Goal: Complete application form: Complete application form

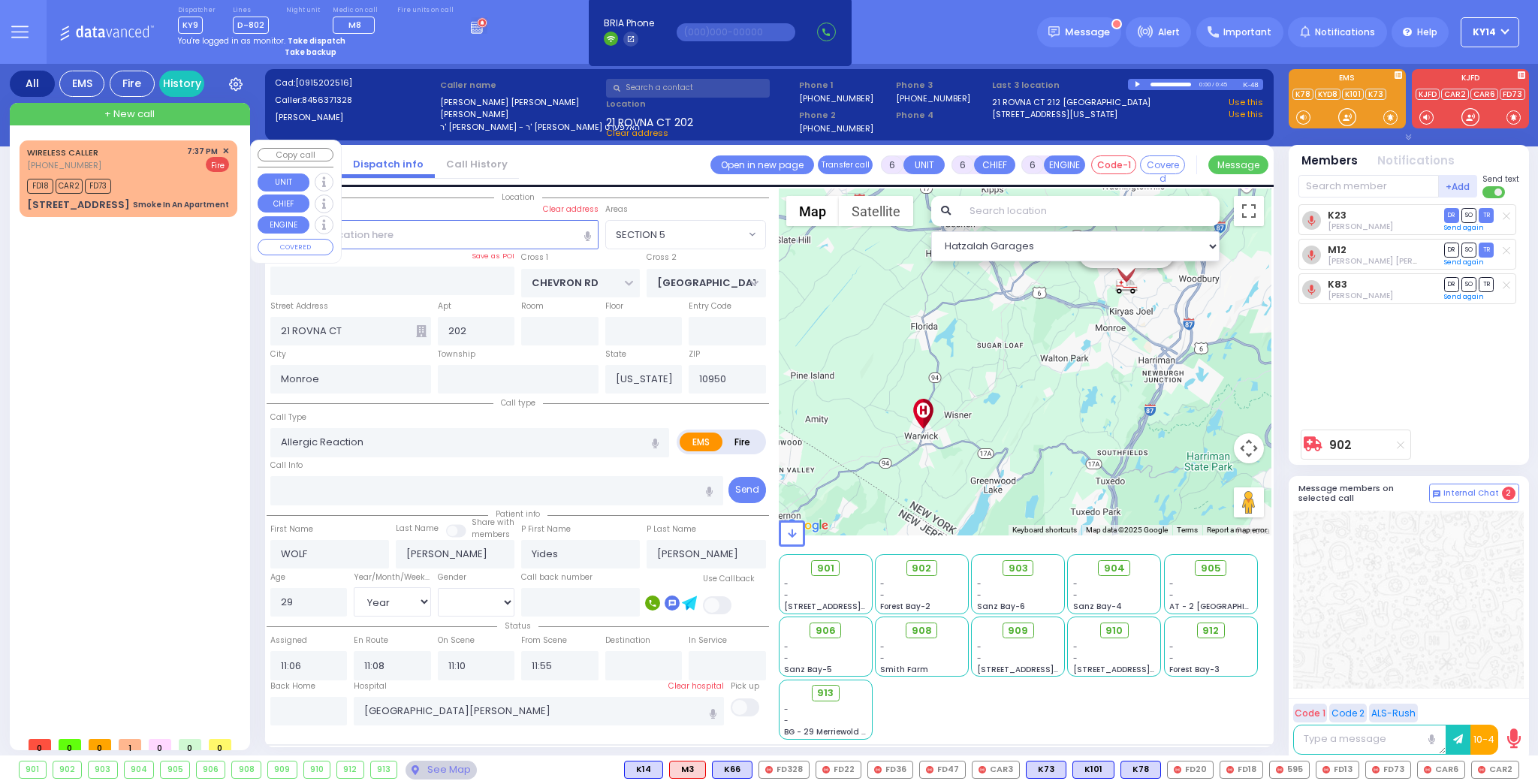
select select "SECTION 5"
select select "Year"
select select "[DEMOGRAPHIC_DATA]"
click at [190, 204] on div "Smoke In An Apartment" at bounding box center [180, 204] width 96 height 11
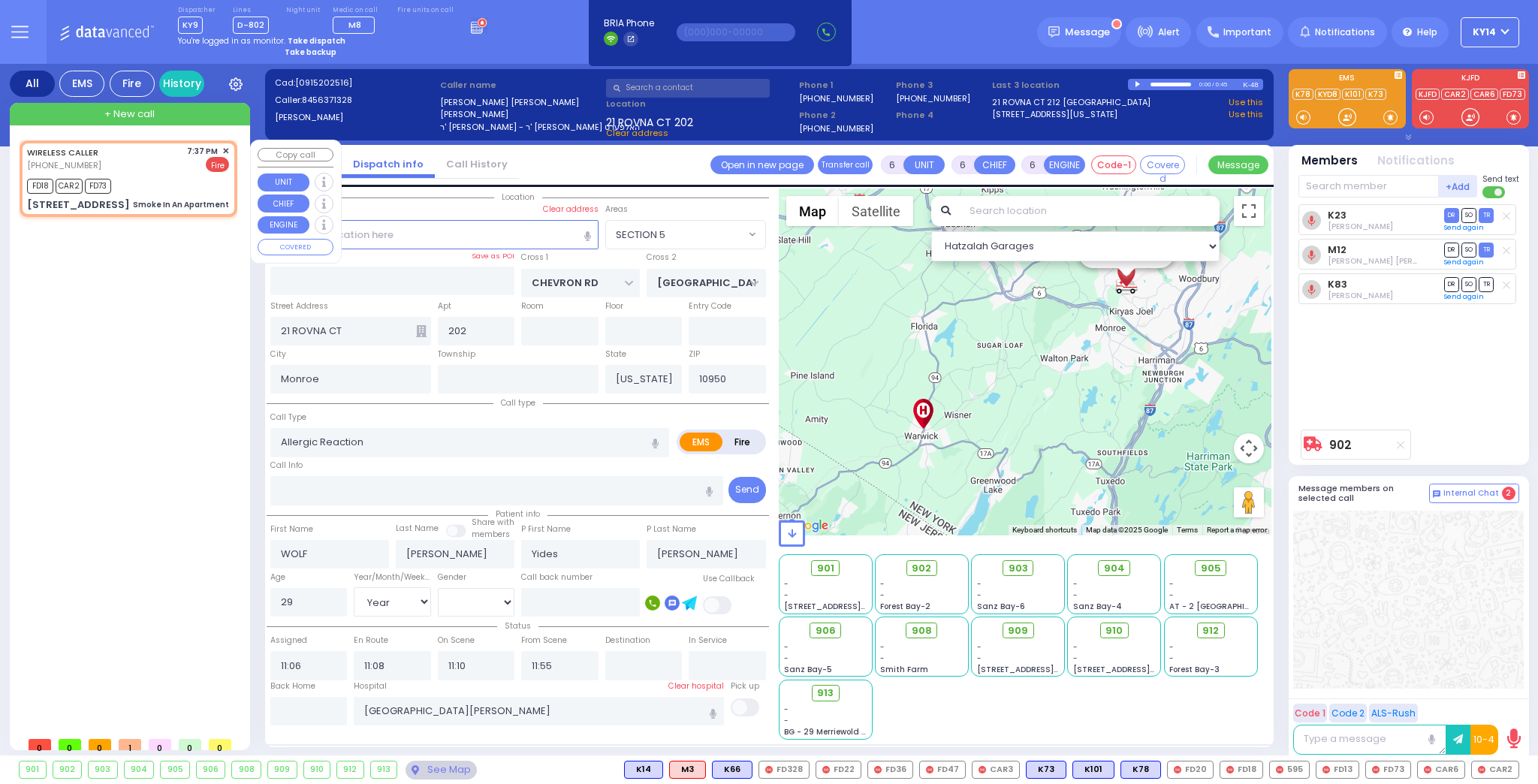
click at [159, 185] on div "FD18 CAR2 FD73" at bounding box center [128, 184] width 202 height 19
type input "2"
type input "1"
select select
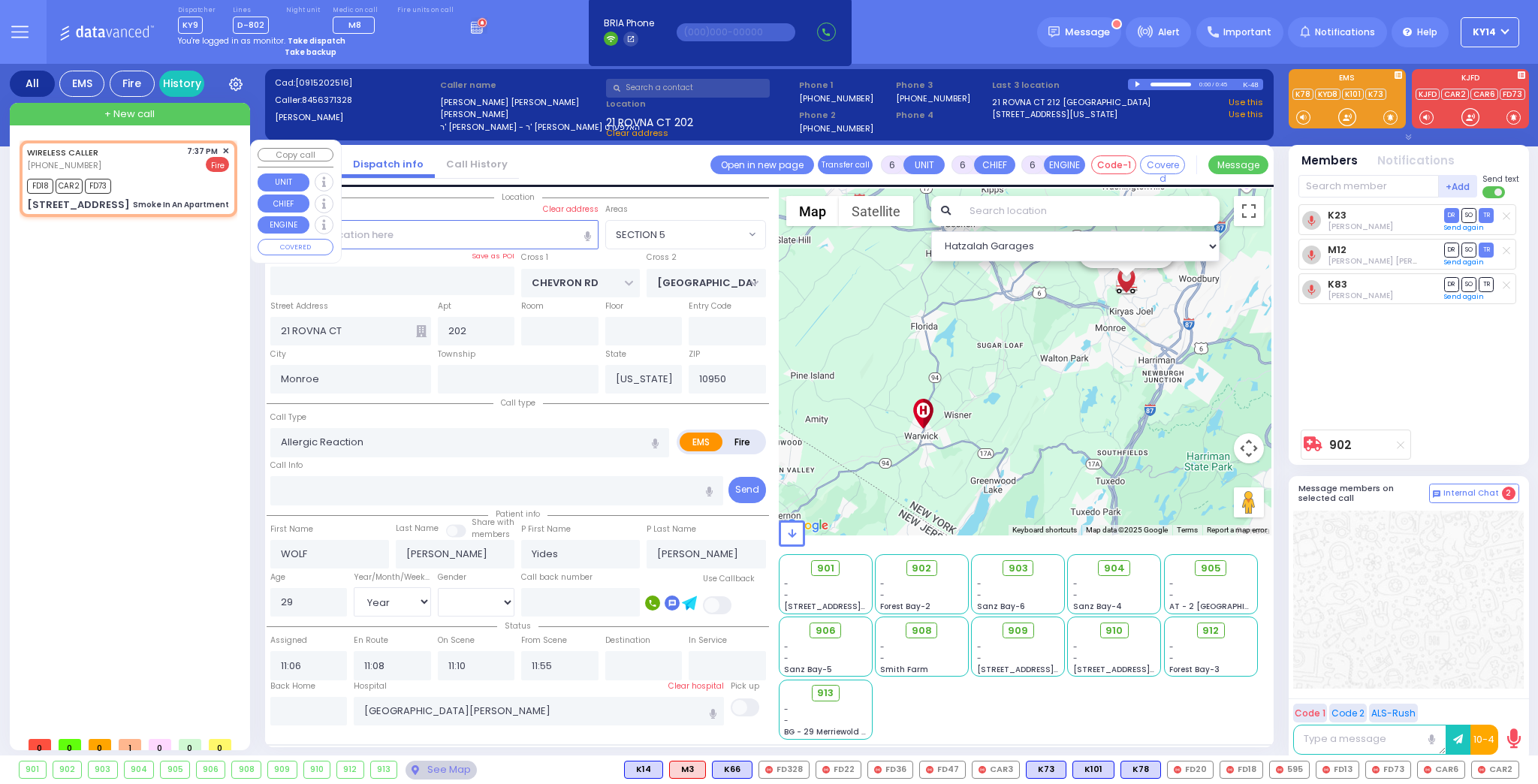
type input "Smoke In An Apartment"
radio input "false"
radio input "true"
select select
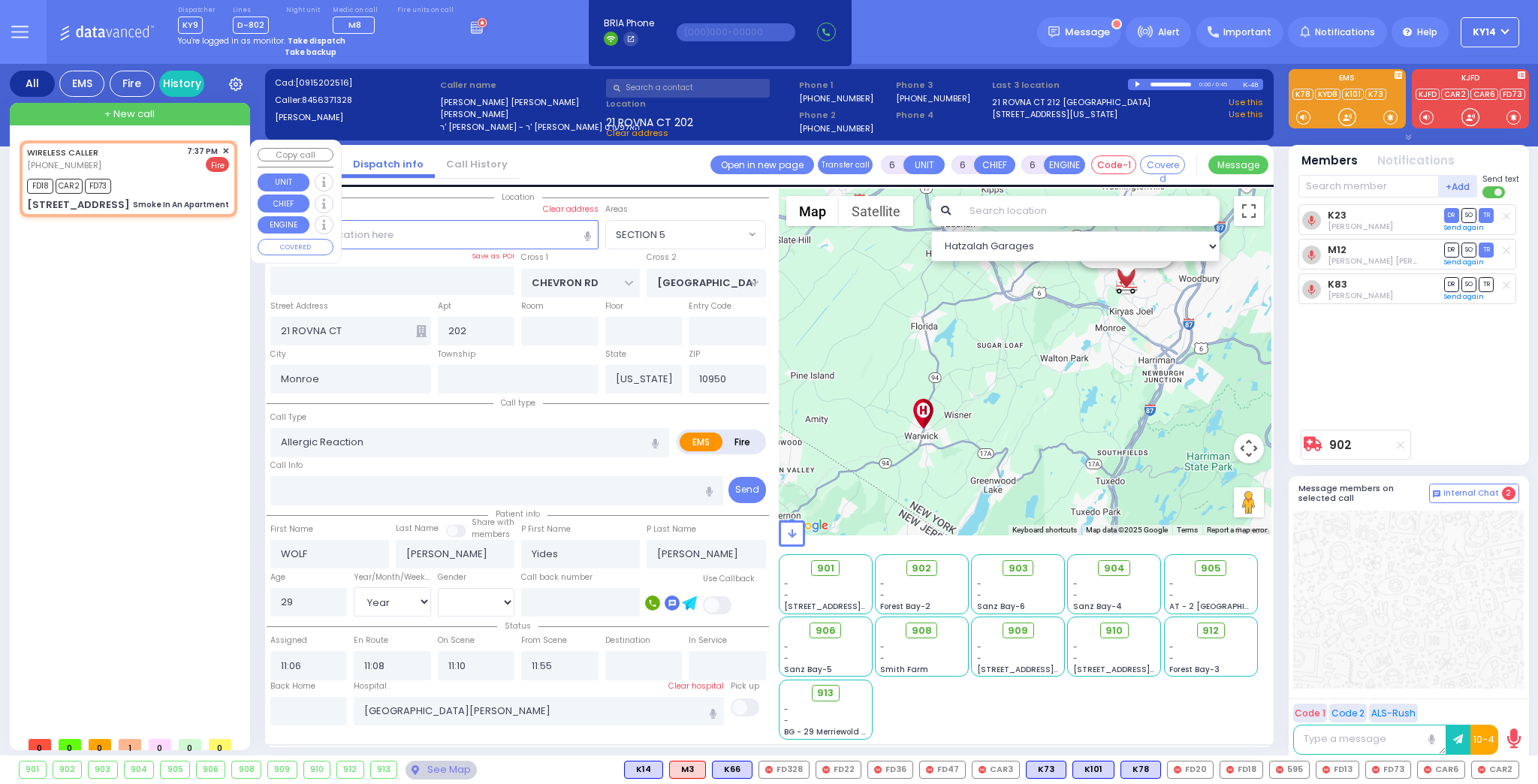
type input "19:37"
type input "19:38"
select select "Hatzalah Garages"
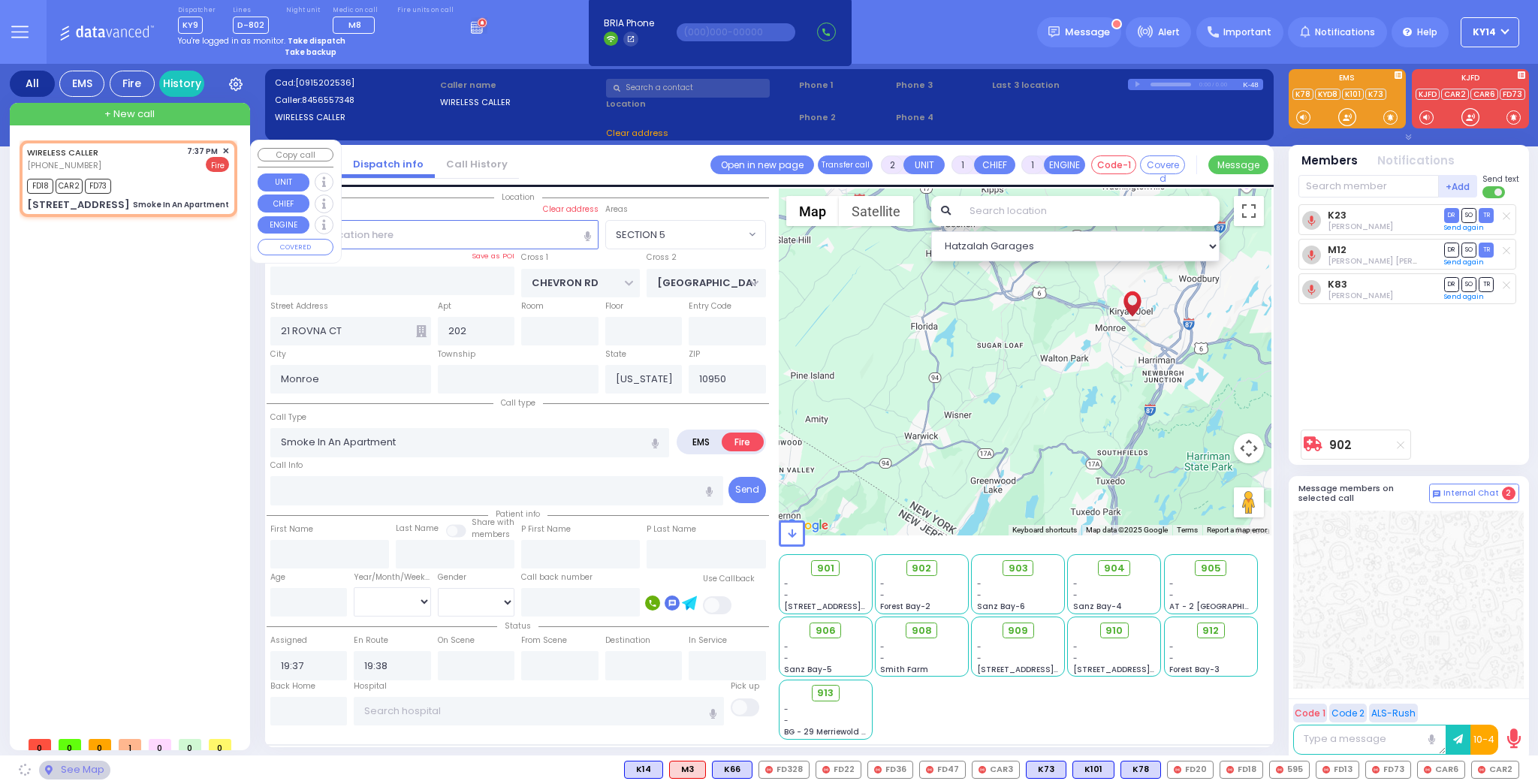
select select
type input "[PERSON_NAME] BLVD"
type input "MERON DR"
type input "[STREET_ADDRESS]"
type input "102"
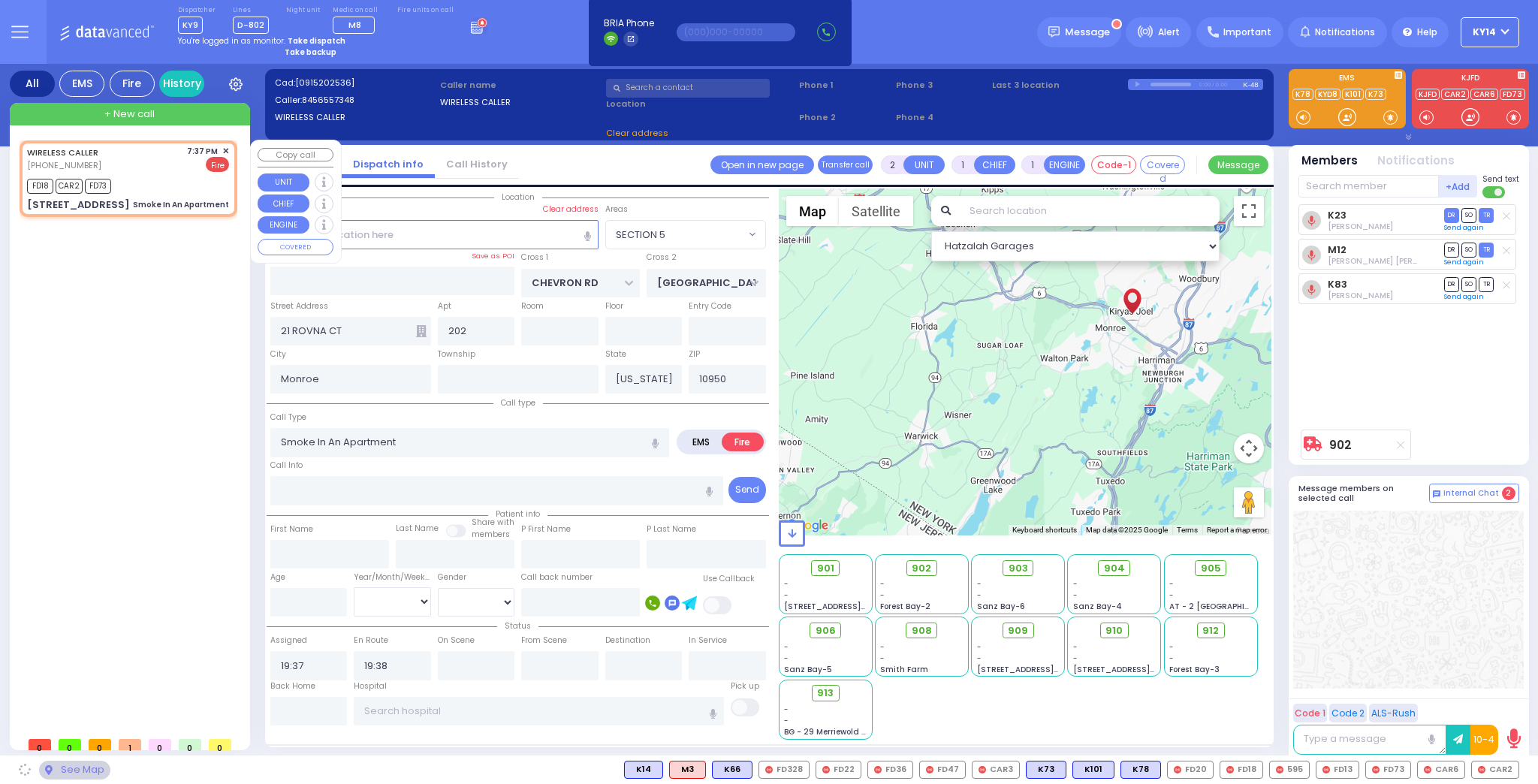
radio input "true"
select select
select select "Hatzalah Garages"
select select "SECTION 6"
